Goal: Information Seeking & Learning: Learn about a topic

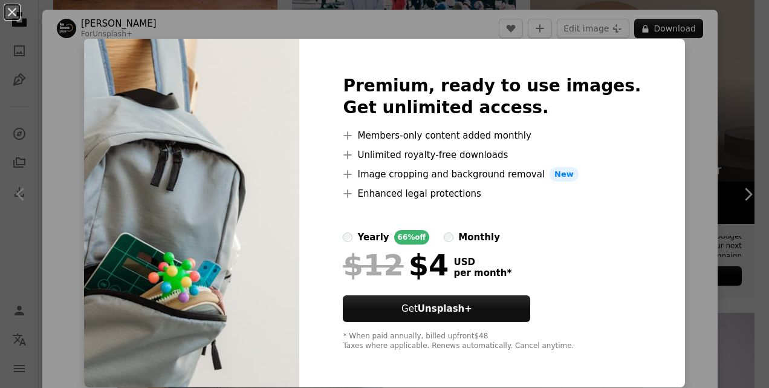
click at [726, 69] on div "An X shape Premium, ready to use images. Get unlimited access. A plus sign Memb…" at bounding box center [384, 194] width 769 height 388
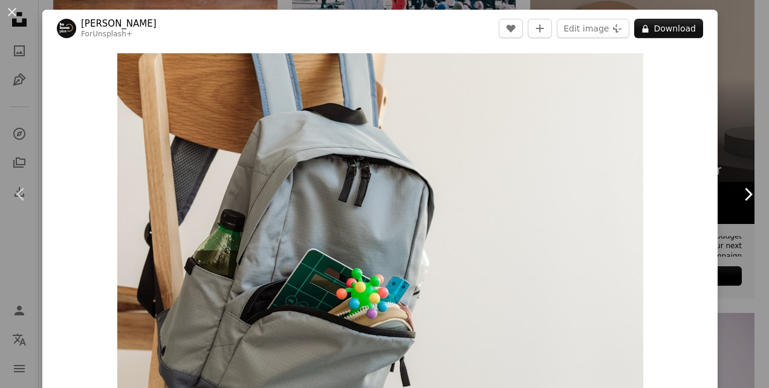
click at [728, 145] on link "Chevron right" at bounding box center [748, 194] width 42 height 116
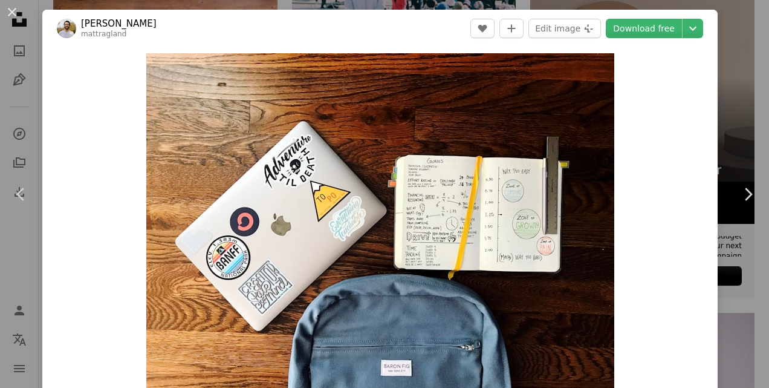
click at [13, 13] on button "An X shape" at bounding box center [12, 12] width 15 height 15
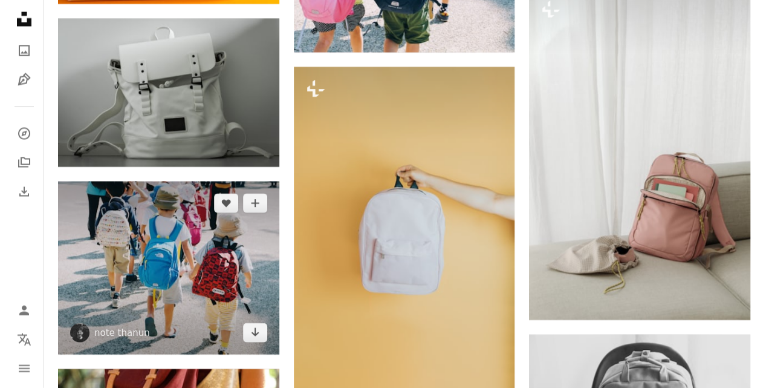
scroll to position [1149, 0]
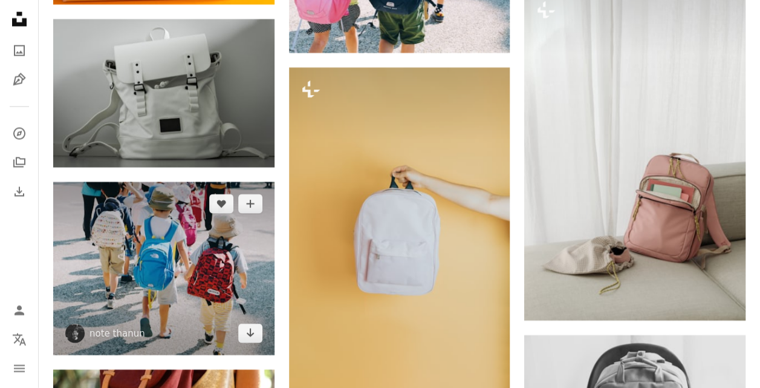
click at [160, 233] on img at bounding box center [163, 268] width 221 height 173
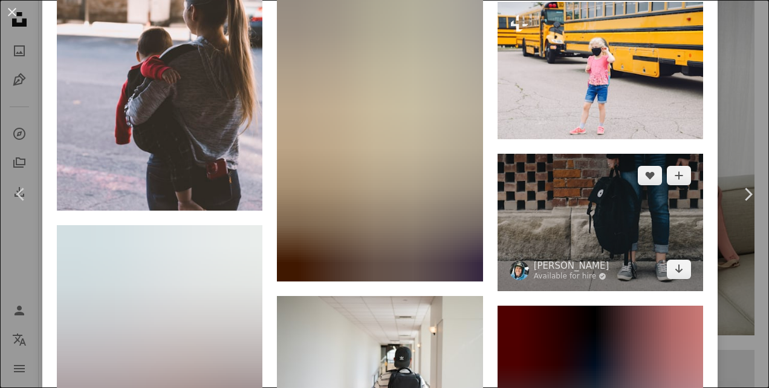
scroll to position [6651, 0]
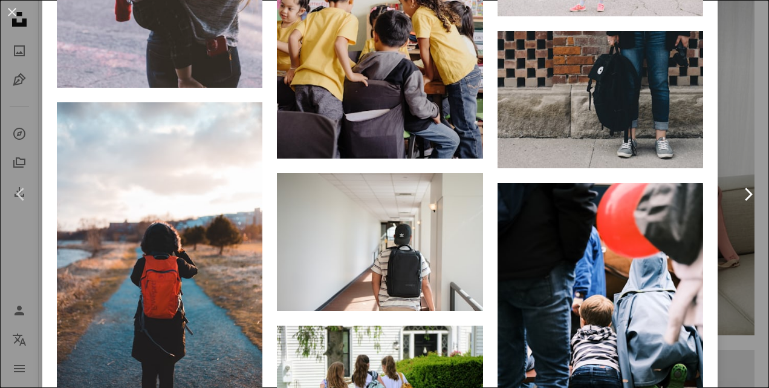
click at [727, 241] on link "Chevron right" at bounding box center [748, 194] width 42 height 116
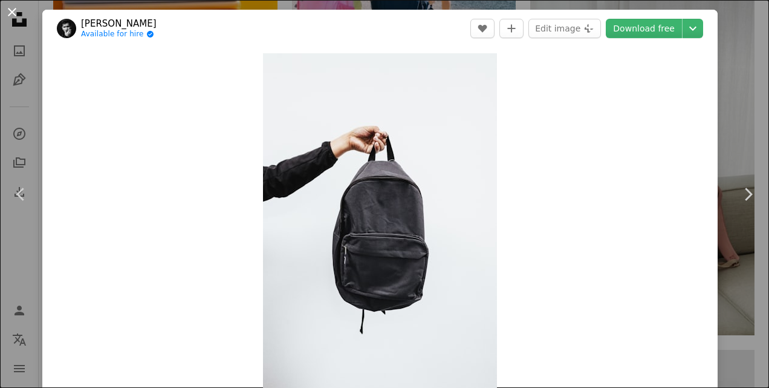
click at [10, 13] on button "An X shape" at bounding box center [12, 12] width 15 height 15
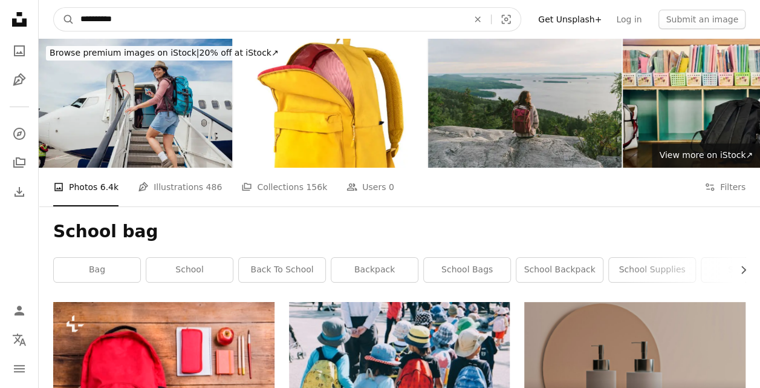
drag, startPoint x: 174, startPoint y: 27, endPoint x: 0, endPoint y: 31, distance: 173.6
type input "**********"
click button "A magnifying glass" at bounding box center [64, 19] width 21 height 23
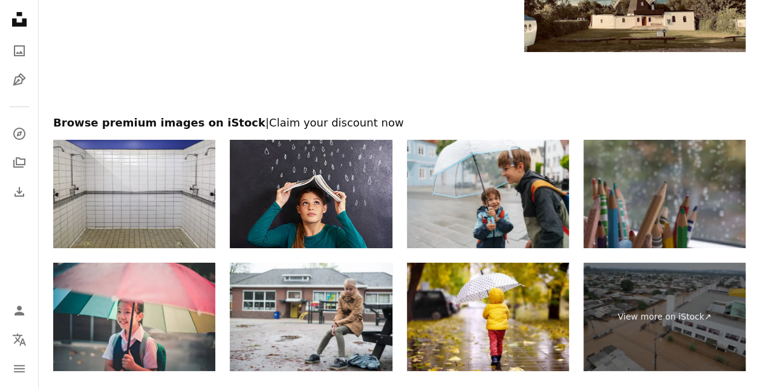
scroll to position [2116, 0]
